Goal: Information Seeking & Learning: Learn about a topic

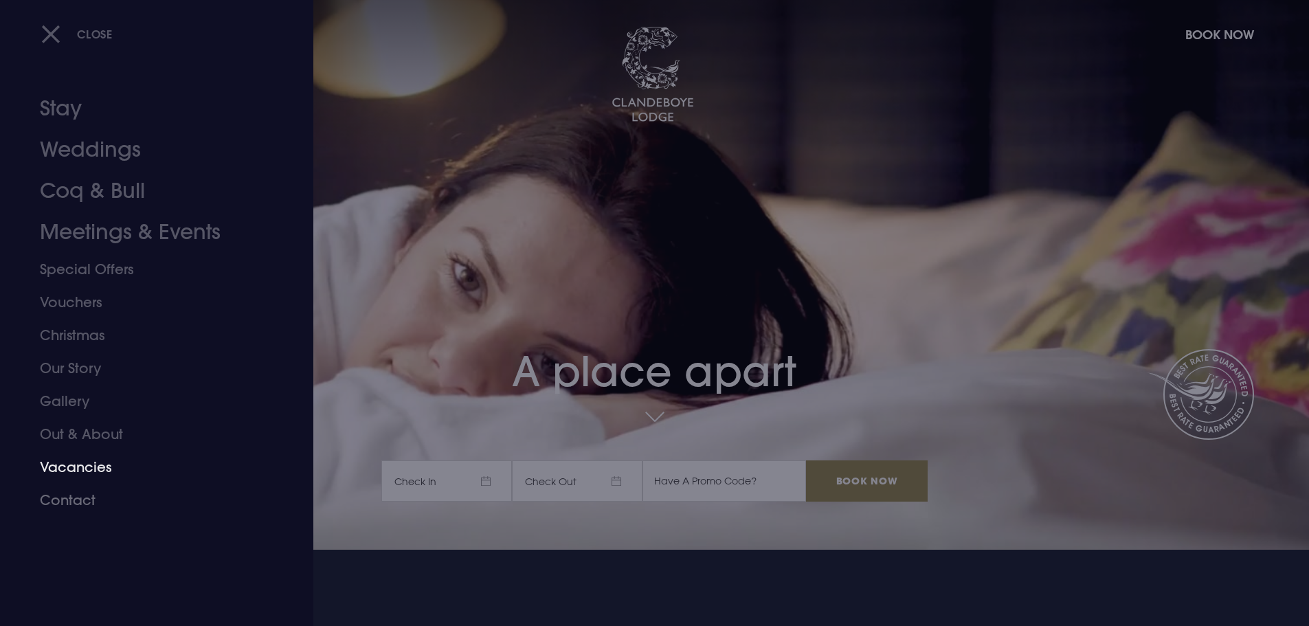
click at [63, 470] on link "Vacancies" at bounding box center [148, 467] width 217 height 33
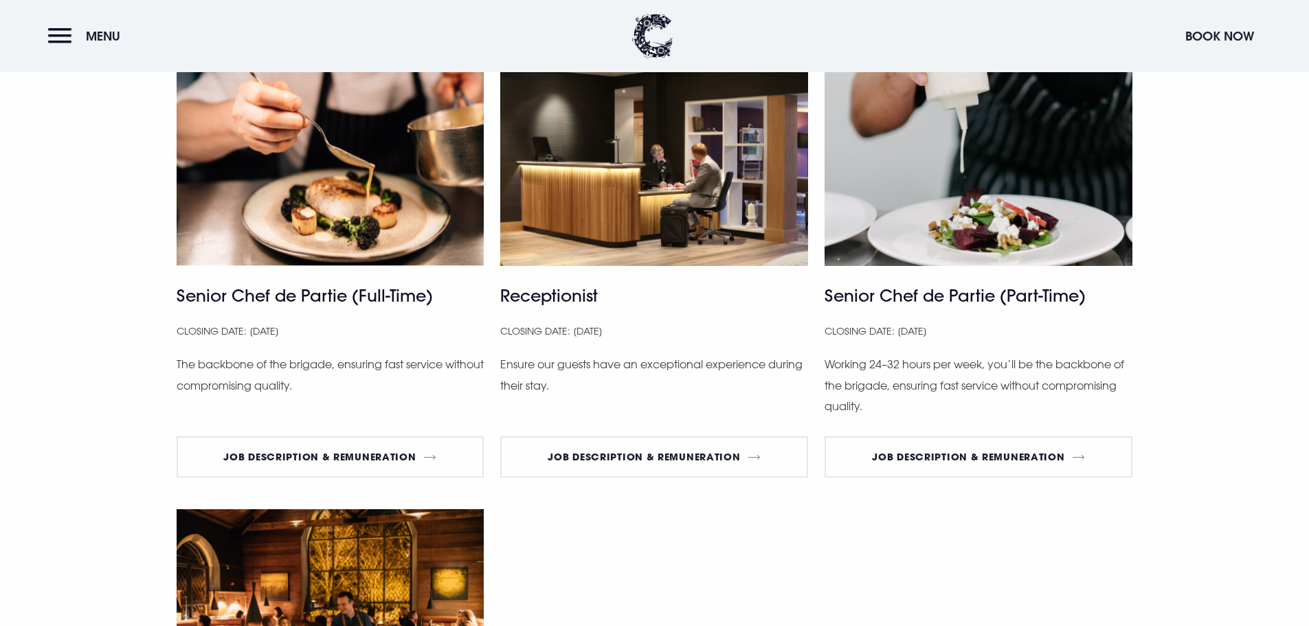
scroll to position [962, 0]
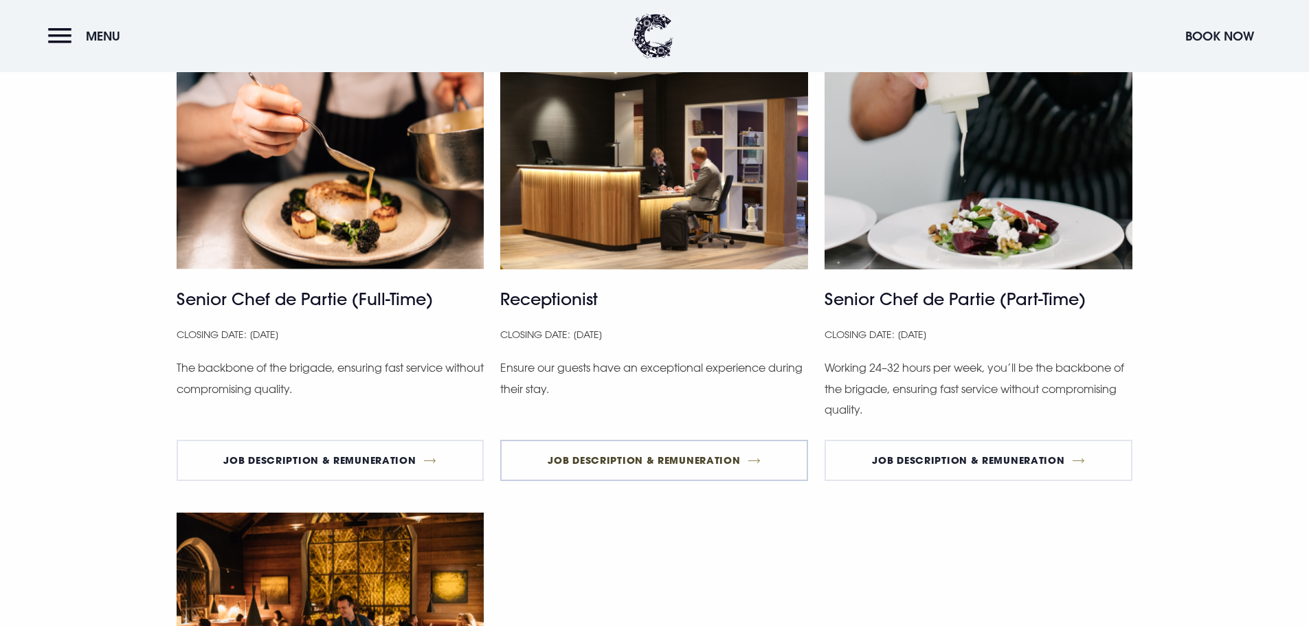
click at [652, 458] on link "Job Description & Remuneration" at bounding box center [654, 460] width 308 height 41
